Goal: Task Accomplishment & Management: Complete application form

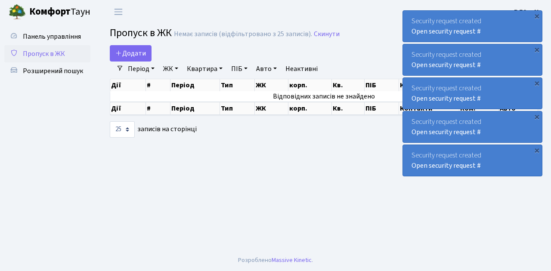
select select "25"
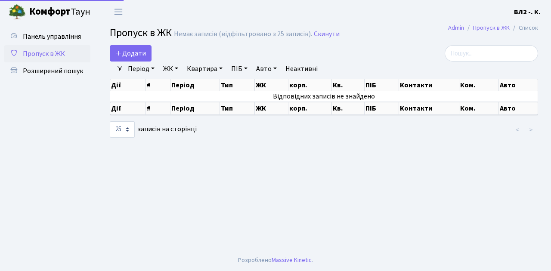
select select "25"
click at [148, 58] on link "Додати" at bounding box center [131, 53] width 42 height 16
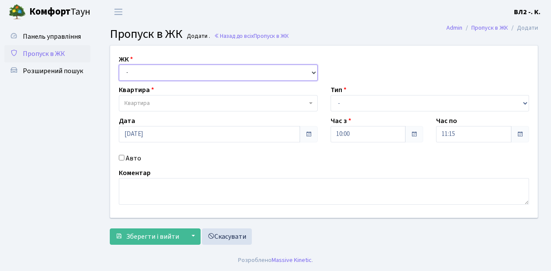
click at [310, 71] on select "- ВЛ1, Ужгородський пров., 4/1 ВЛ2, Голосіївський просп., 76 ВЛ3, пр.Голосіївсь…" at bounding box center [218, 73] width 199 height 16
select select "317"
click at [119, 65] on select "- ВЛ1, Ужгородський пров., 4/1 ВЛ2, Голосіївський просп., 76 ВЛ3, пр.Голосіївсь…" at bounding box center [218, 73] width 199 height 16
select select
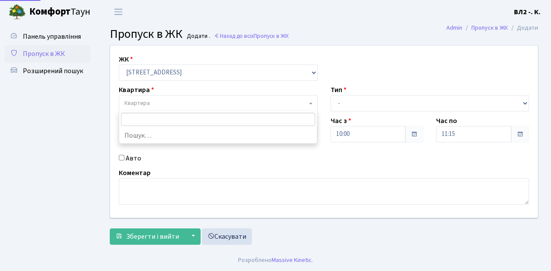
click at [311, 102] on b at bounding box center [310, 103] width 3 height 2
type input "31"
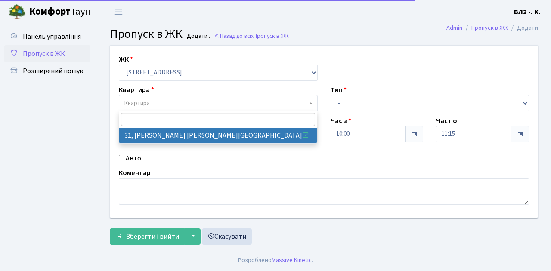
select select "38032"
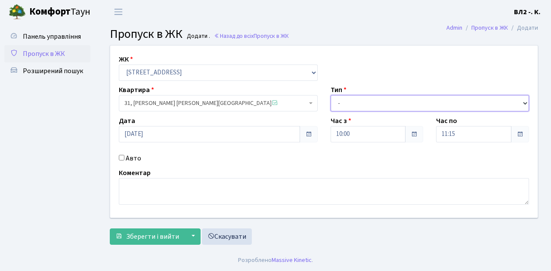
click at [524, 102] on select "- Доставка Таксі Гості Сервіс" at bounding box center [429, 103] width 199 height 16
select select "1"
click at [330, 95] on select "- Доставка Таксі Гості Сервіс" at bounding box center [429, 103] width 199 height 16
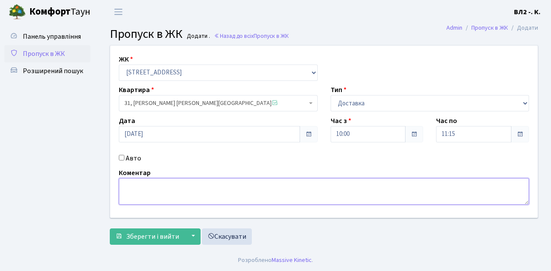
click at [132, 185] on textarea at bounding box center [324, 191] width 410 height 27
type textarea "Glovo 10-12"
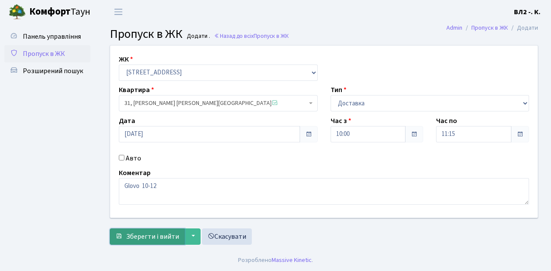
click at [129, 240] on span "Зберегти і вийти" at bounding box center [152, 236] width 53 height 9
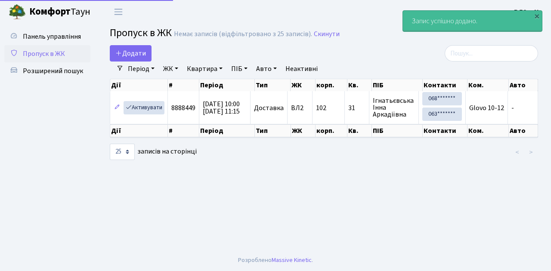
select select "25"
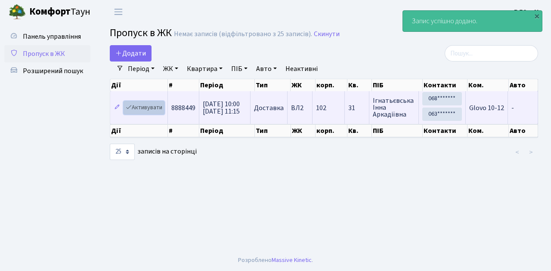
click at [155, 113] on link "Активувати" at bounding box center [143, 107] width 41 height 13
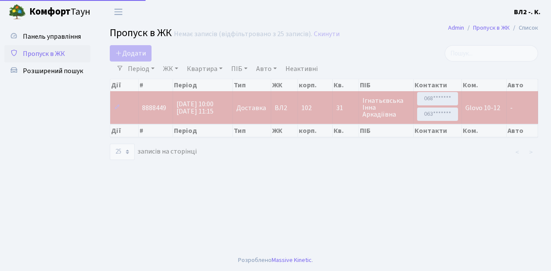
select select "25"
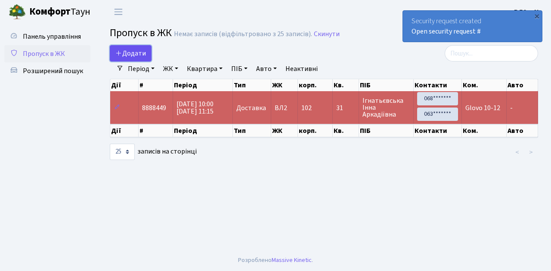
click at [148, 59] on link "Додати" at bounding box center [131, 53] width 42 height 16
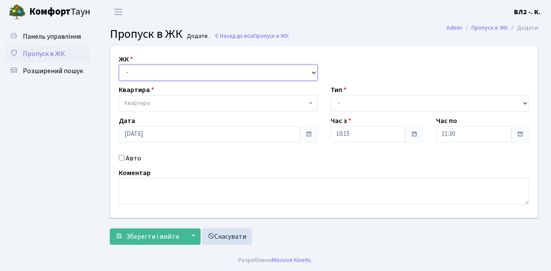
click at [311, 72] on select "- [STREET_ADDRESS][PERSON_NAME]" at bounding box center [218, 73] width 199 height 16
select select "317"
click at [119, 65] on select "- [STREET_ADDRESS][PERSON_NAME]" at bounding box center [218, 73] width 199 height 16
select select
click at [309, 104] on b at bounding box center [310, 103] width 3 height 2
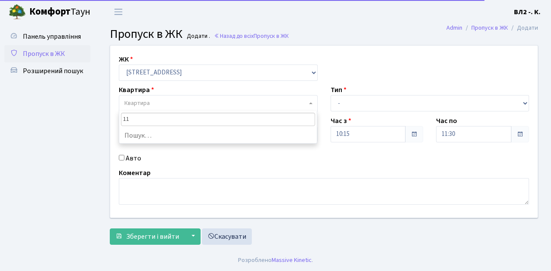
type input "119"
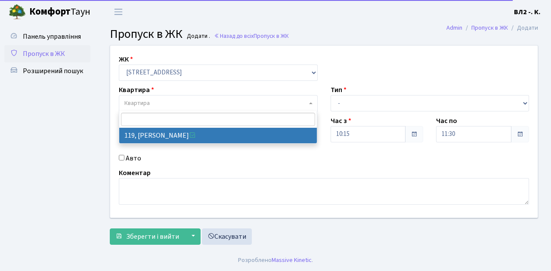
select select "38293"
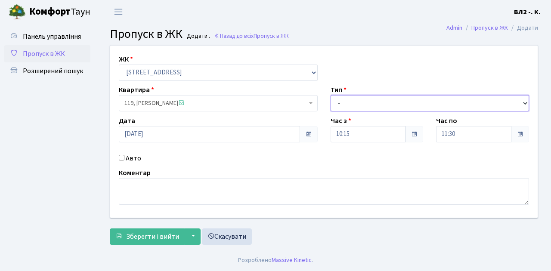
click at [523, 102] on select "- Доставка Таксі Гості Сервіс" at bounding box center [429, 103] width 199 height 16
select select "1"
click at [330, 95] on select "- Доставка Таксі Гості Сервіс" at bounding box center [429, 103] width 199 height 16
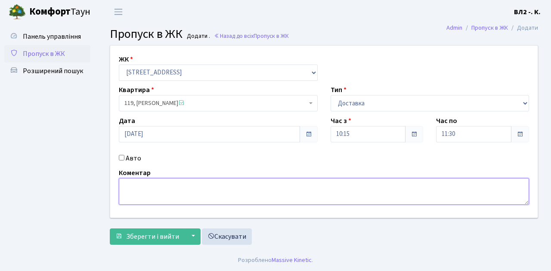
click at [131, 182] on textarea at bounding box center [324, 191] width 410 height 27
type textarea "Glovo 10-25"
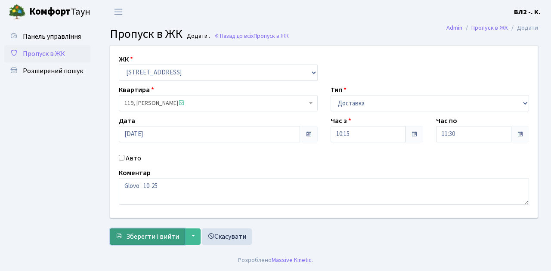
click at [145, 241] on button "Зберегти і вийти" at bounding box center [147, 236] width 75 height 16
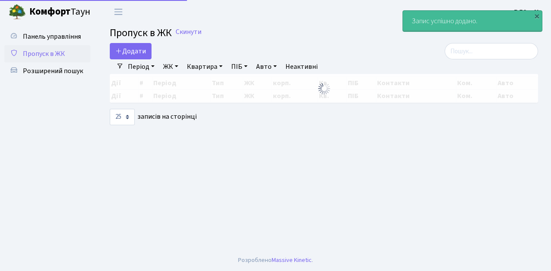
select select "25"
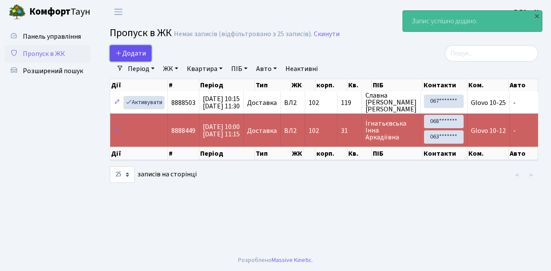
click at [145, 58] on link "Додати" at bounding box center [131, 53] width 42 height 16
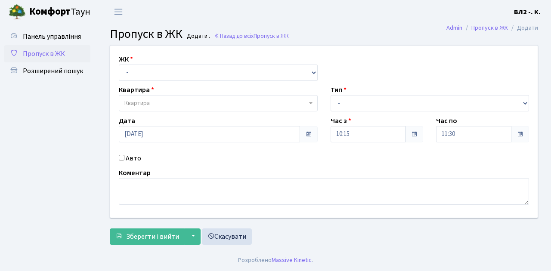
click at [62, 54] on span "Пропуск в ЖК" at bounding box center [44, 53] width 42 height 9
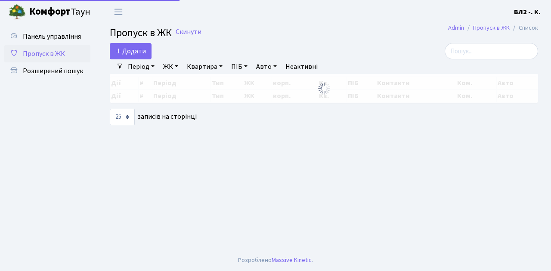
select select "25"
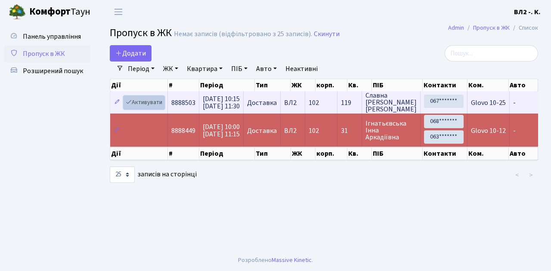
click at [160, 107] on link "Активувати" at bounding box center [143, 102] width 41 height 13
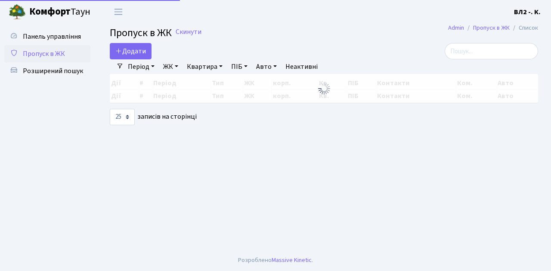
select select "25"
